Goal: Task Accomplishment & Management: Manage account settings

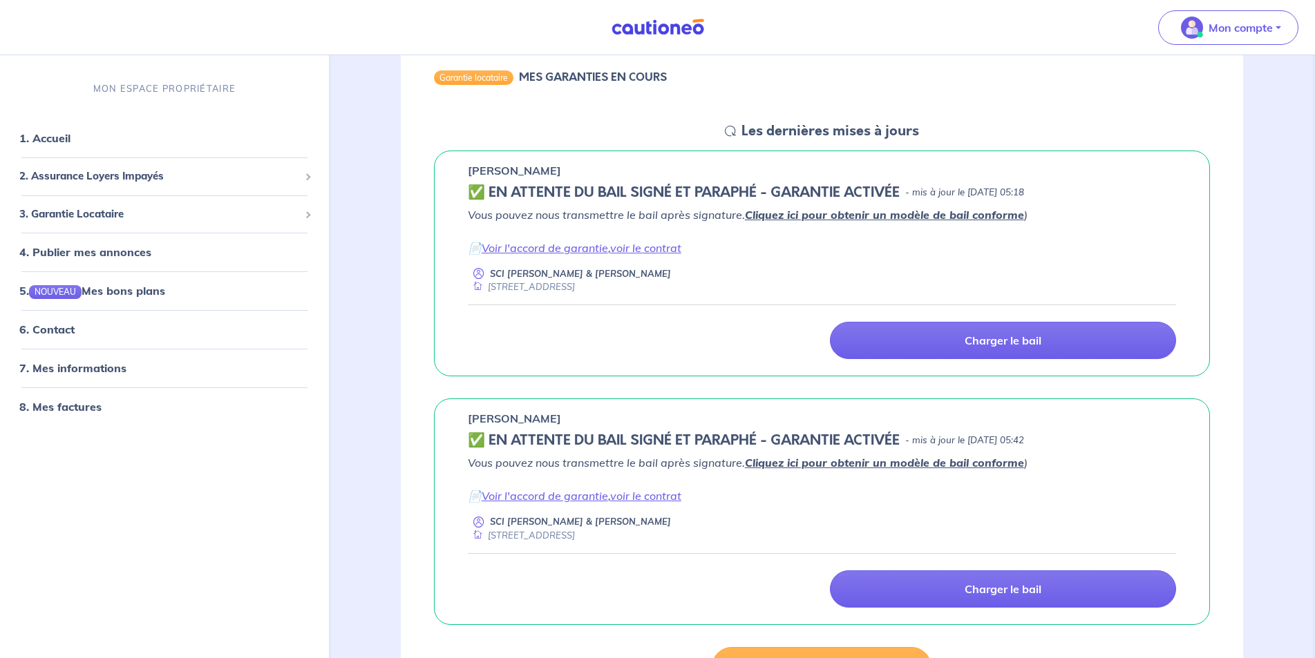
scroll to position [184, 0]
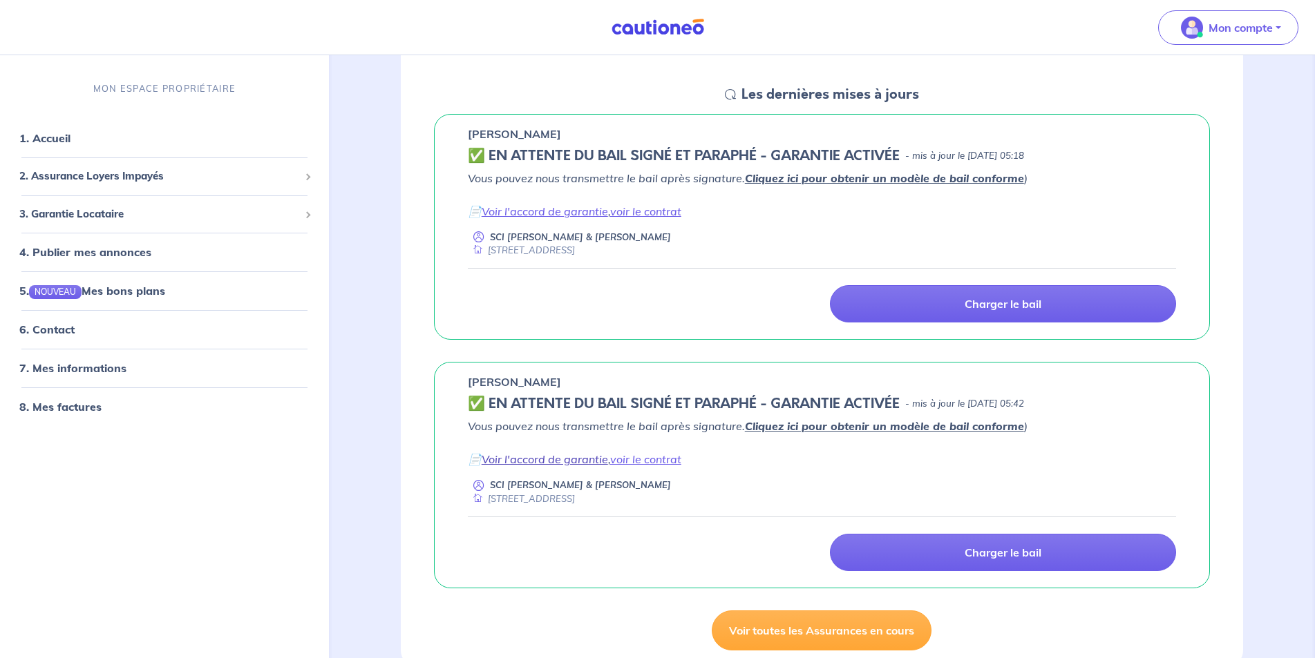
click at [532, 461] on link "Voir l'accord de garantie" at bounding box center [545, 459] width 126 height 14
click at [1232, 23] on p "Mon compte" at bounding box center [1240, 27] width 64 height 17
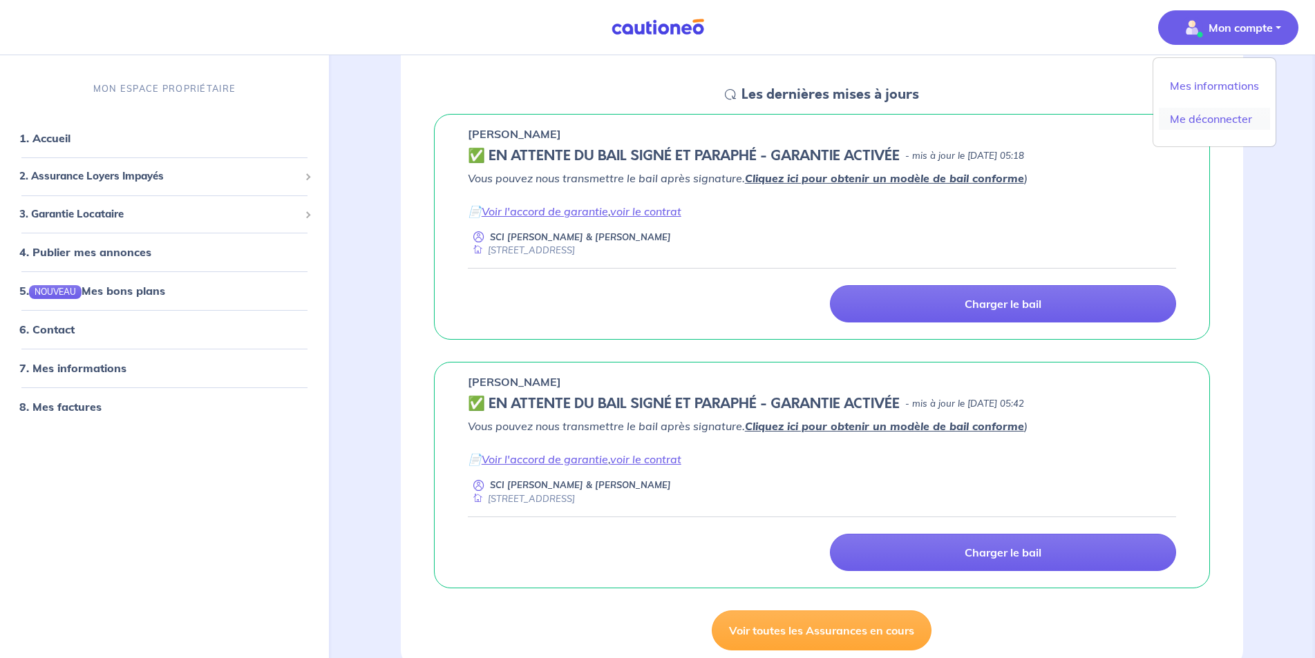
click at [1206, 123] on link "Me déconnecter" at bounding box center [1214, 119] width 111 height 22
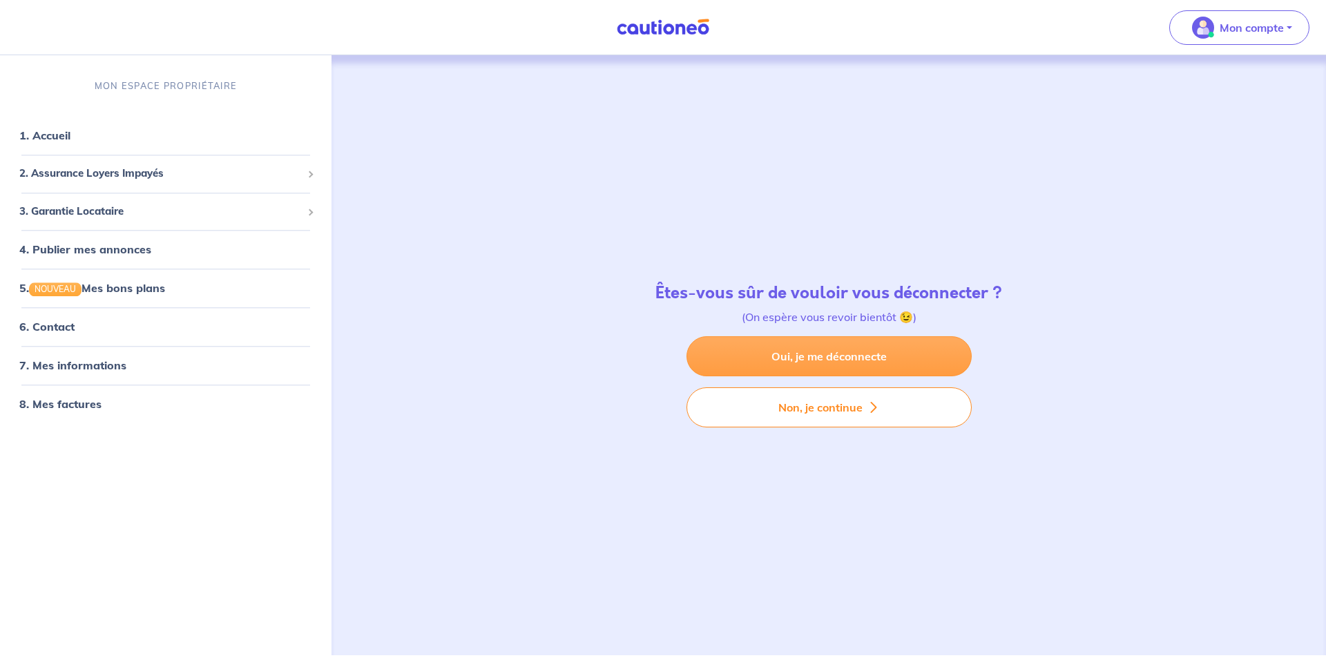
click at [855, 365] on link "Oui, je me déconnecte" at bounding box center [829, 356] width 285 height 40
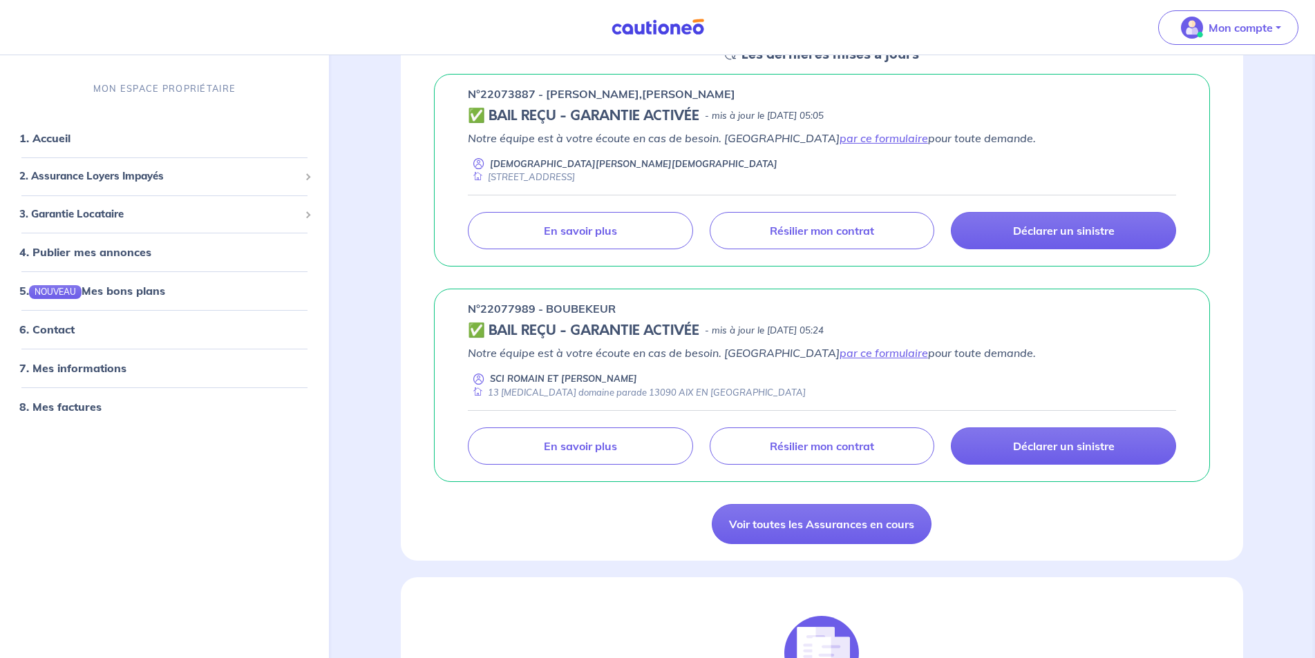
scroll to position [258, 0]
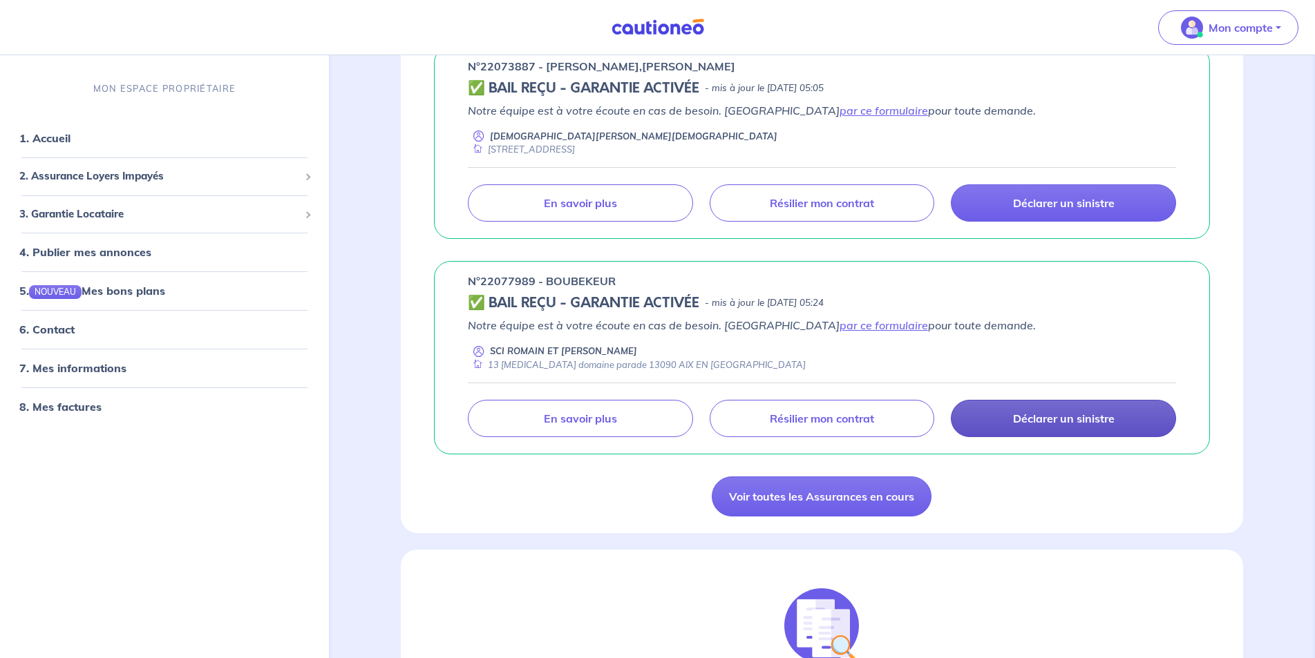
click at [1081, 419] on p "Déclarer un sinistre" at bounding box center [1064, 419] width 102 height 14
